Goal: Download file/media

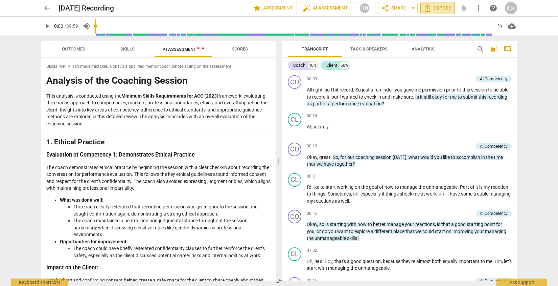
click at [444, 9] on span "Export" at bounding box center [438, 8] width 28 height 8
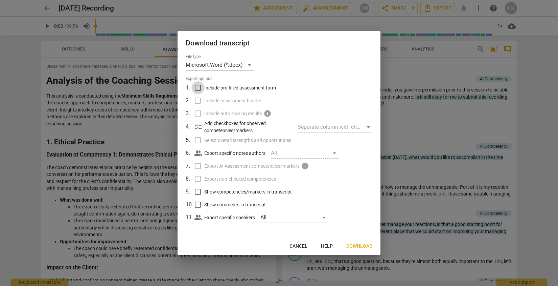
click at [199, 89] on input "Include pre-filled assessment form" at bounding box center [198, 87] width 13 height 13
checkbox input "true"
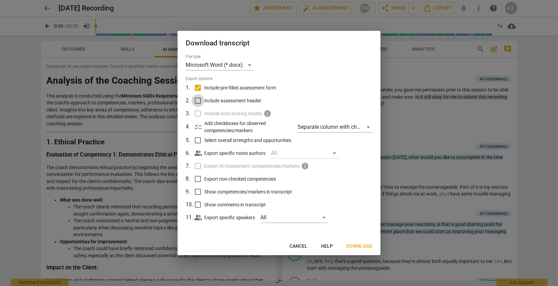
click at [199, 99] on input "Include assessment header" at bounding box center [198, 100] width 13 height 13
checkbox input "true"
click at [197, 138] on input "Select overall strengths and opportunities" at bounding box center [198, 140] width 13 height 13
checkbox input "true"
click at [198, 180] on input "Export non-checked competencies" at bounding box center [198, 178] width 13 height 13
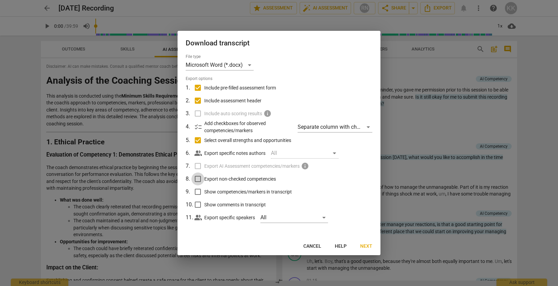
checkbox input "true"
click at [196, 192] on input "Show competencies/markers in transcript" at bounding box center [198, 191] width 13 height 13
checkbox input "true"
click at [372, 244] on span "Next" at bounding box center [366, 246] width 12 height 7
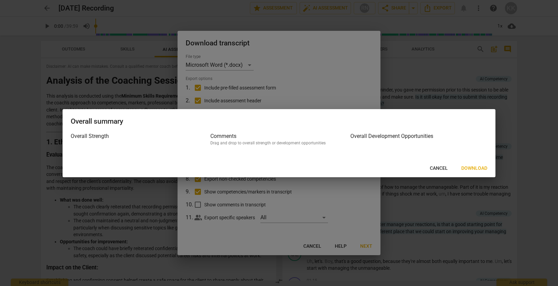
click at [465, 168] on span "Download" at bounding box center [475, 168] width 26 height 7
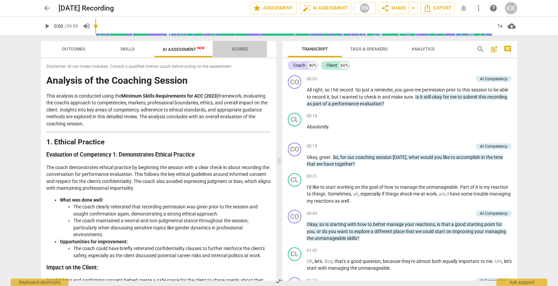
click at [232, 52] on span "Scores" at bounding box center [240, 49] width 32 height 9
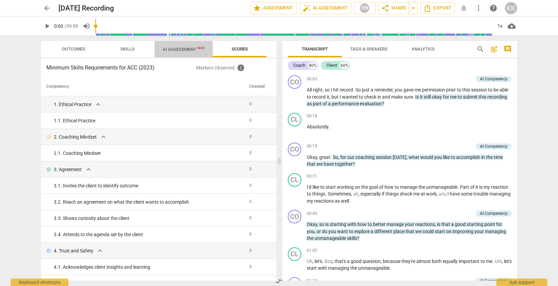
click at [189, 50] on span "AI Assessment New" at bounding box center [184, 49] width 42 height 5
